Goal: Task Accomplishment & Management: Manage account settings

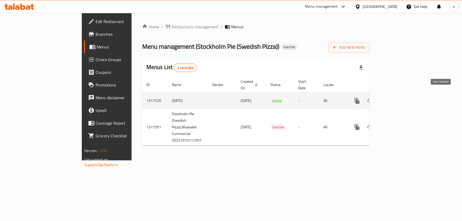
click at [401, 97] on link "enhanced table" at bounding box center [395, 100] width 13 height 13
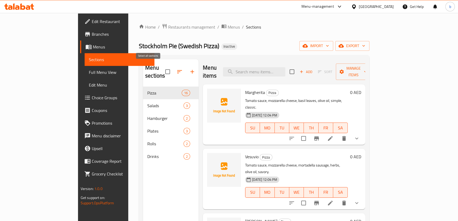
click at [162, 67] on input "checkbox" at bounding box center [167, 71] width 11 height 11
checkbox input "true"
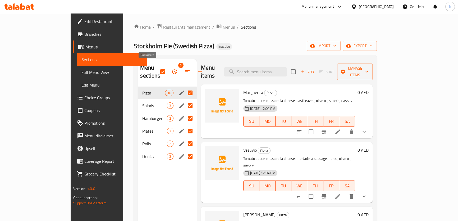
click at [172, 69] on icon "button" at bounding box center [174, 71] width 5 height 5
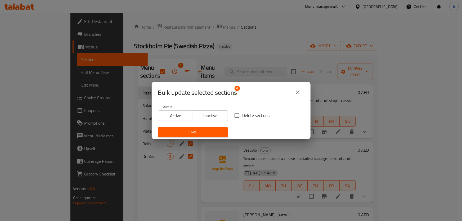
click at [237, 115] on input "Delete sections" at bounding box center [236, 115] width 11 height 11
checkbox input "true"
click at [212, 133] on span "Save" at bounding box center [192, 132] width 61 height 7
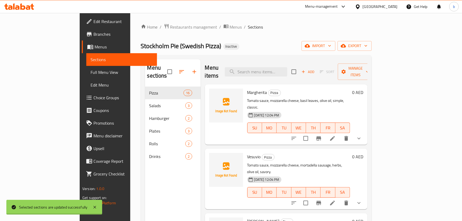
checkbox input "false"
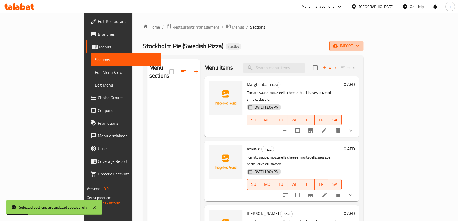
click at [338, 47] on icon "button" at bounding box center [335, 45] width 5 height 3
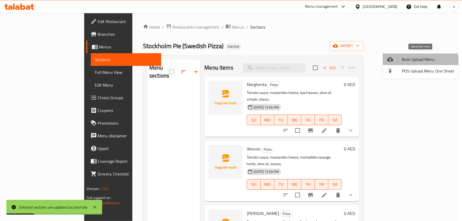
click at [409, 61] on span "Bulk Upload Menu" at bounding box center [428, 59] width 52 height 6
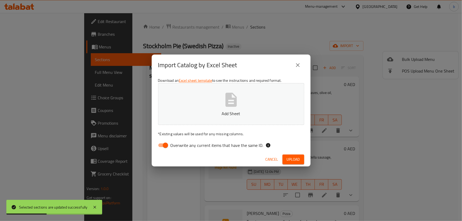
click at [163, 145] on input "Overwrite any current items that have the same ID." at bounding box center [165, 145] width 30 height 10
checkbox input "false"
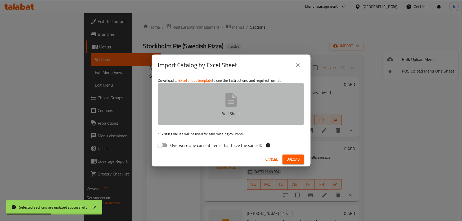
click at [212, 98] on button "Add Sheet" at bounding box center [231, 104] width 146 height 42
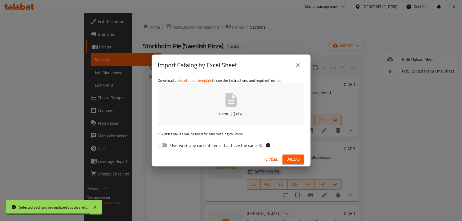
click at [297, 158] on span "Upload" at bounding box center [293, 159] width 13 height 7
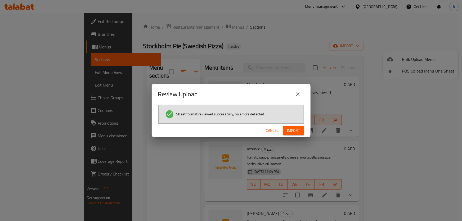
click at [298, 129] on span "Import" at bounding box center [293, 130] width 13 height 7
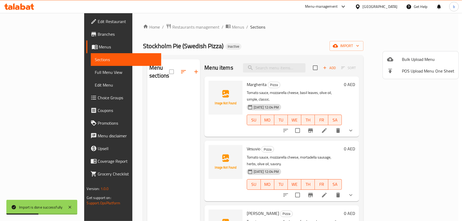
click at [30, 71] on div at bounding box center [231, 110] width 462 height 221
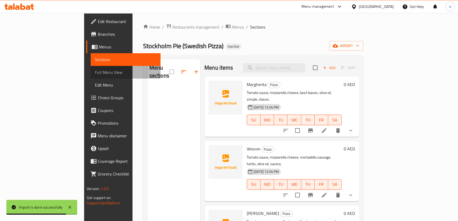
click at [95, 71] on span "Full Menu View" at bounding box center [125, 72] width 61 height 6
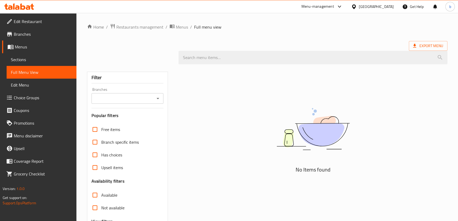
scroll to position [57, 0]
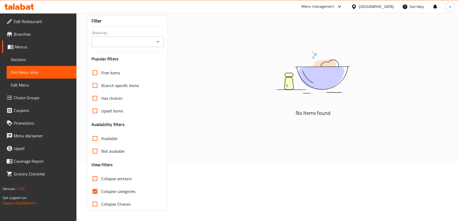
click at [94, 189] on input "Collapse categories" at bounding box center [95, 191] width 13 height 13
checkbox input "false"
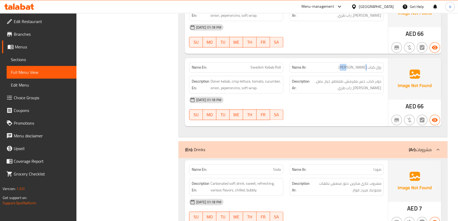
scroll to position [3549, 0]
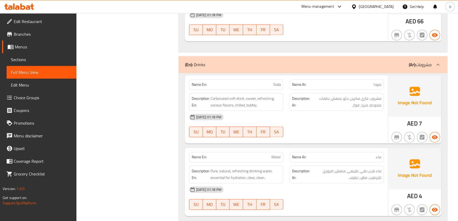
click at [359, 165] on div "Description Ar: ماء شرب نقي، طبيعي، منعش، ضروري للترطيب، صافٍ، نظيف." at bounding box center [337, 174] width 94 height 18
click at [25, 31] on span "Branches" at bounding box center [43, 34] width 58 height 6
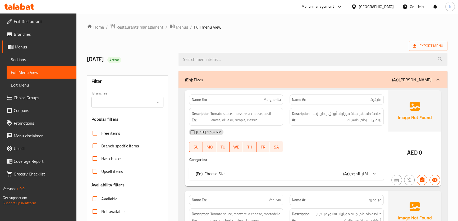
click at [19, 33] on span "Branches" at bounding box center [43, 34] width 58 height 6
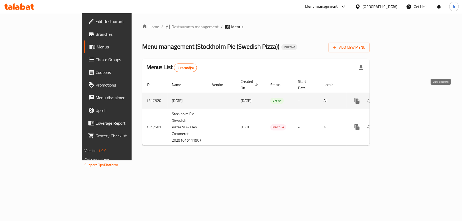
click at [398, 98] on icon "enhanced table" at bounding box center [395, 101] width 6 height 6
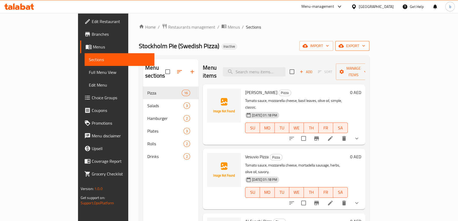
click at [365, 46] on span "export" at bounding box center [353, 46] width 26 height 7
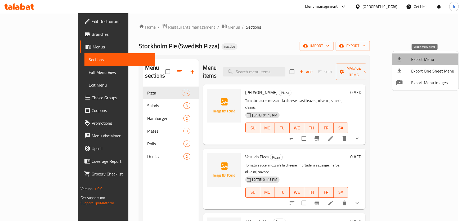
click at [419, 60] on span "Export Menu" at bounding box center [432, 59] width 43 height 6
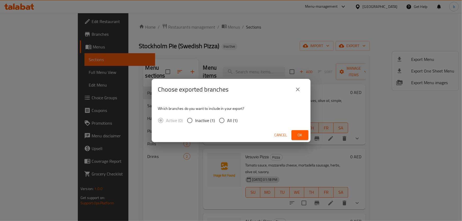
click at [223, 119] on input "All (1)" at bounding box center [221, 120] width 11 height 11
radio input "true"
click at [302, 135] on span "Ok" at bounding box center [300, 135] width 8 height 7
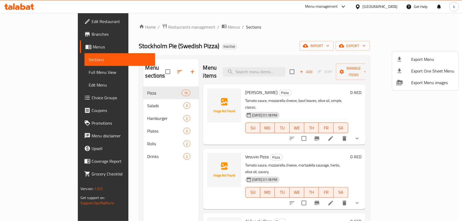
click at [42, 21] on div at bounding box center [231, 110] width 462 height 221
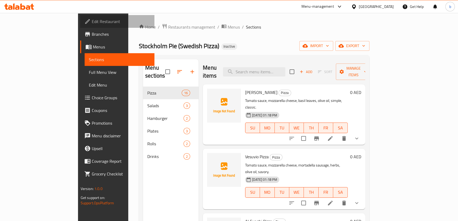
click at [92, 19] on span "Edit Restaurant" at bounding box center [121, 21] width 58 height 6
